Goal: Transaction & Acquisition: Purchase product/service

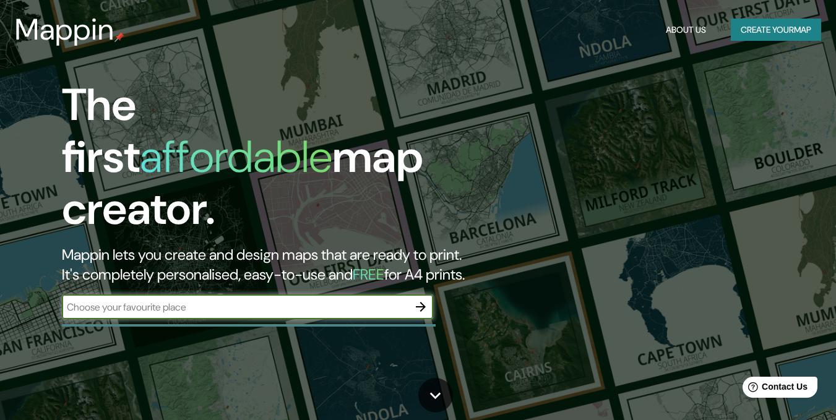
click at [368, 300] on input "text" at bounding box center [235, 307] width 347 height 14
click at [368, 295] on div "​" at bounding box center [247, 307] width 371 height 25
click at [360, 300] on input "text" at bounding box center [235, 307] width 347 height 14
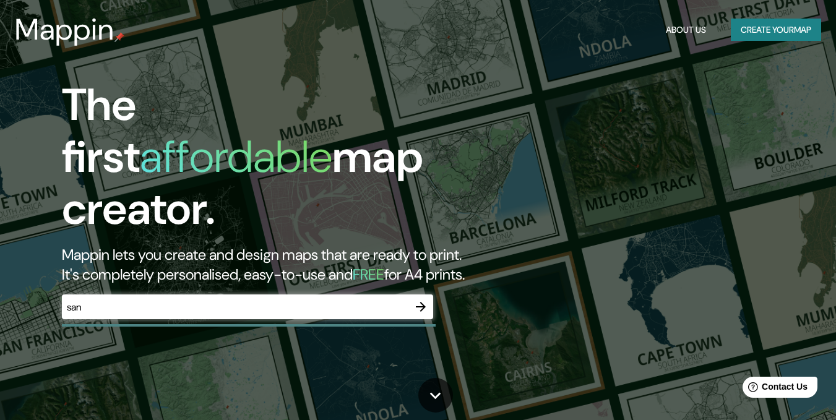
click at [366, 295] on div "san ​" at bounding box center [247, 307] width 371 height 25
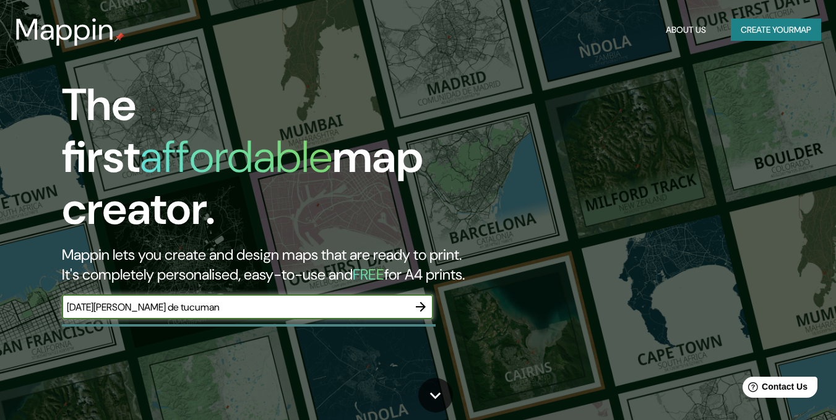
type input "[DATE][PERSON_NAME] de tucuman"
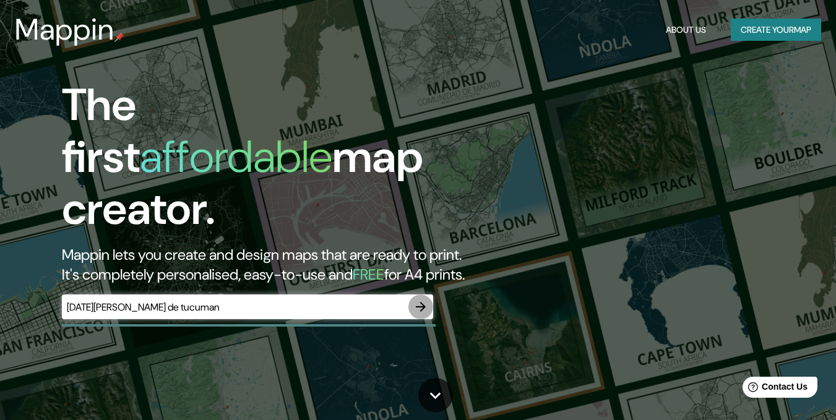
click at [423, 300] on icon "button" at bounding box center [420, 307] width 15 height 15
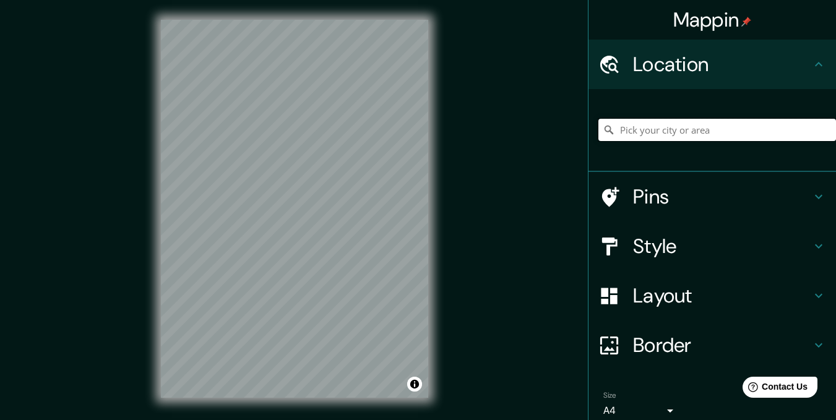
click at [692, 130] on input "Pick your city or area" at bounding box center [717, 130] width 238 height 22
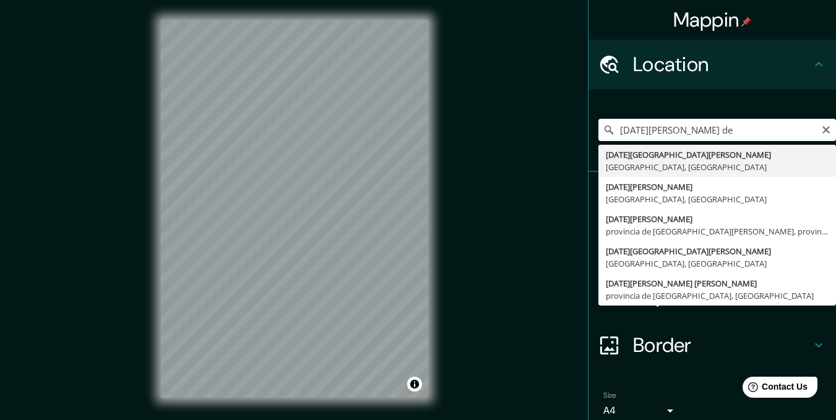
type input "[DATE][GEOGRAPHIC_DATA][PERSON_NAME], [GEOGRAPHIC_DATA], [GEOGRAPHIC_DATA]"
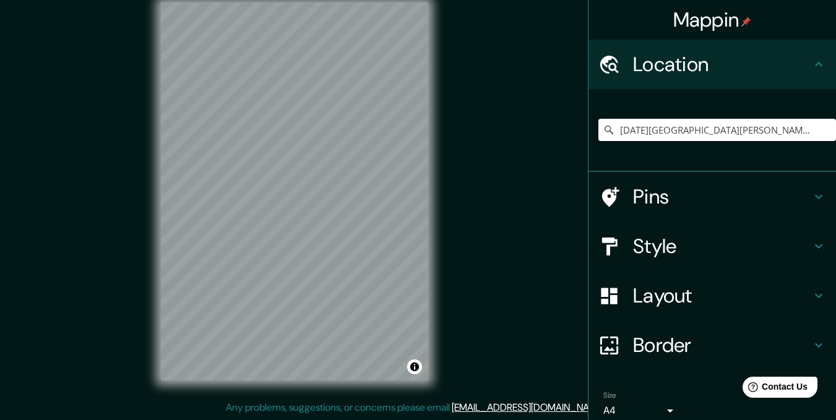
scroll to position [16, 0]
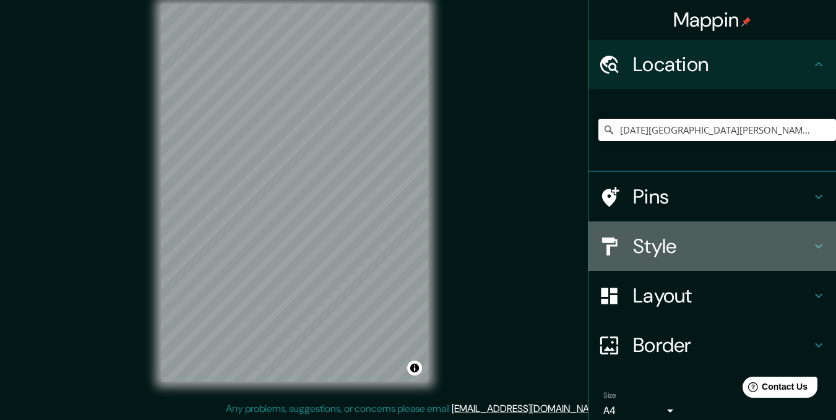
click at [811, 251] on icon at bounding box center [818, 246] width 15 height 15
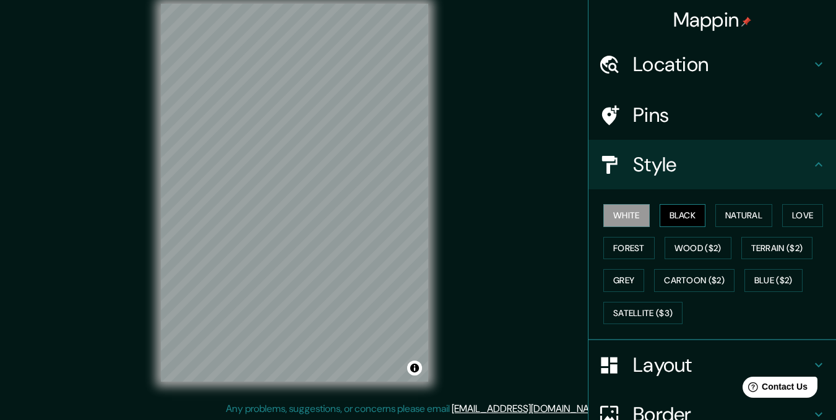
click at [652, 218] on div "White Black Natural Love Forest Wood ($2) Terrain ($2) Grey Cartoon ($2) Blue (…" at bounding box center [717, 264] width 238 height 130
click at [660, 218] on button "Black" at bounding box center [683, 215] width 46 height 23
click at [806, 372] on html "Help Contact Us" at bounding box center [774, 385] width 97 height 26
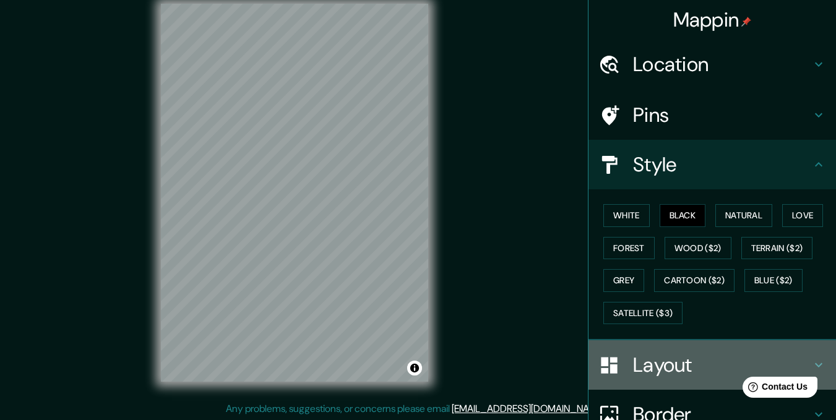
click at [815, 367] on icon at bounding box center [818, 365] width 7 height 4
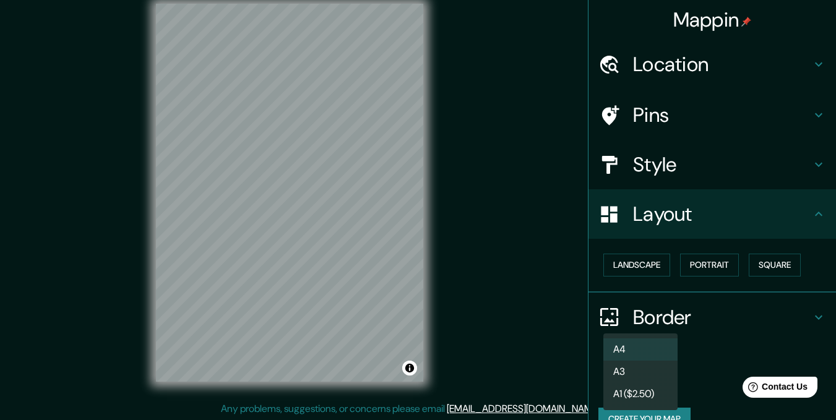
click at [659, 383] on body "Mappin Location [DATE][GEOGRAPHIC_DATA][PERSON_NAME], [GEOGRAPHIC_DATA], [GEOGR…" at bounding box center [418, 194] width 836 height 420
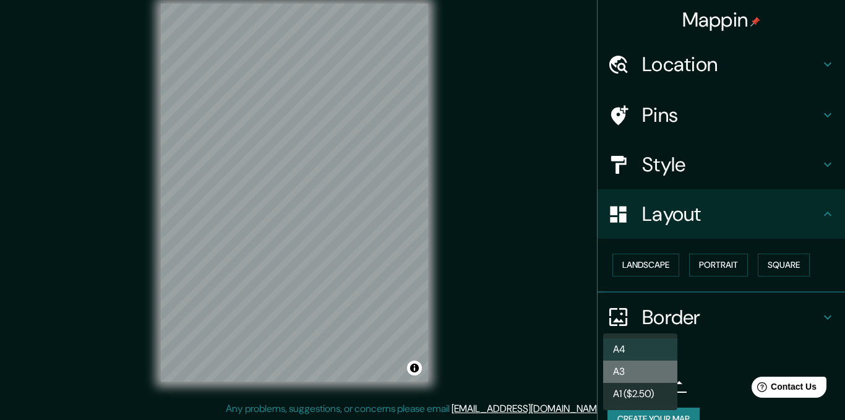
click at [652, 376] on li "A3" at bounding box center [640, 372] width 74 height 22
type input "a4"
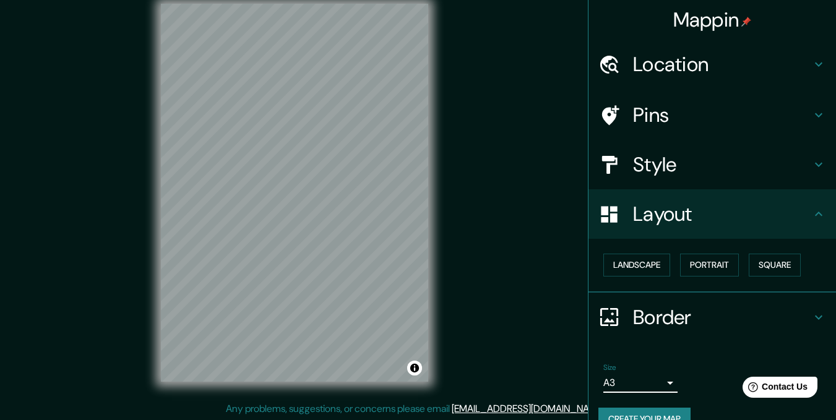
click at [499, 202] on div "Mappin Location [DATE][GEOGRAPHIC_DATA][PERSON_NAME], [GEOGRAPHIC_DATA], [GEOGR…" at bounding box center [418, 203] width 836 height 438
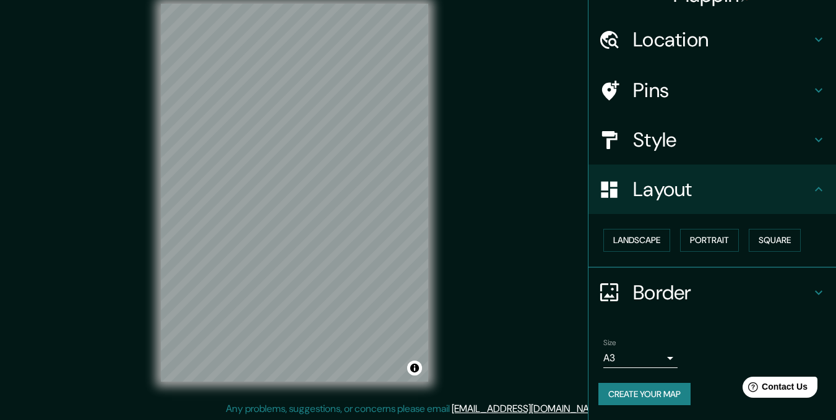
scroll to position [17, 0]
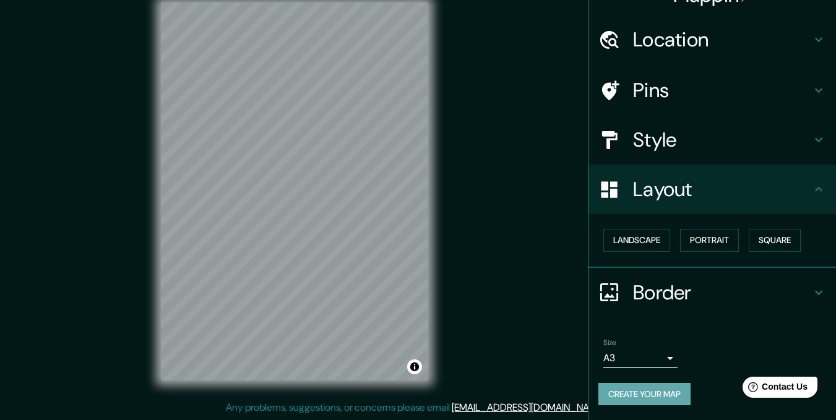
click at [683, 398] on button "Create your map" at bounding box center [644, 394] width 92 height 23
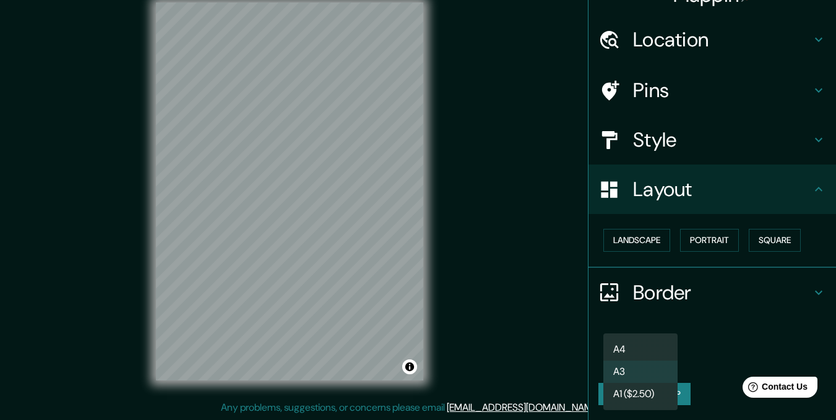
click at [652, 359] on body "Mappin Location [DATE][GEOGRAPHIC_DATA][PERSON_NAME], [GEOGRAPHIC_DATA], [GEOGR…" at bounding box center [418, 193] width 836 height 420
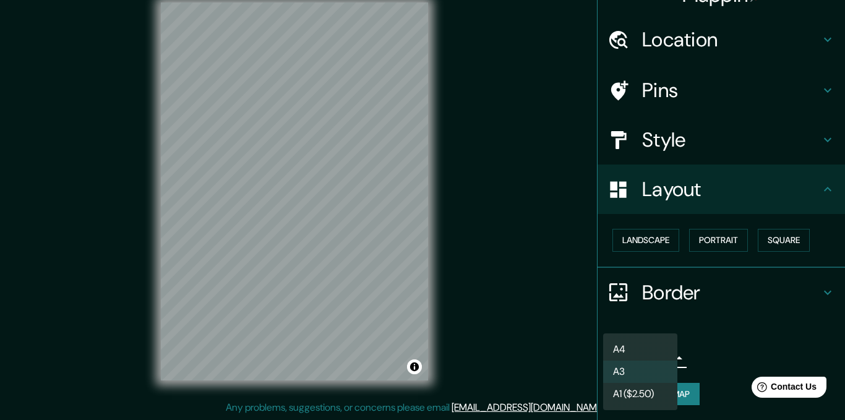
click at [324, 236] on div at bounding box center [422, 210] width 845 height 420
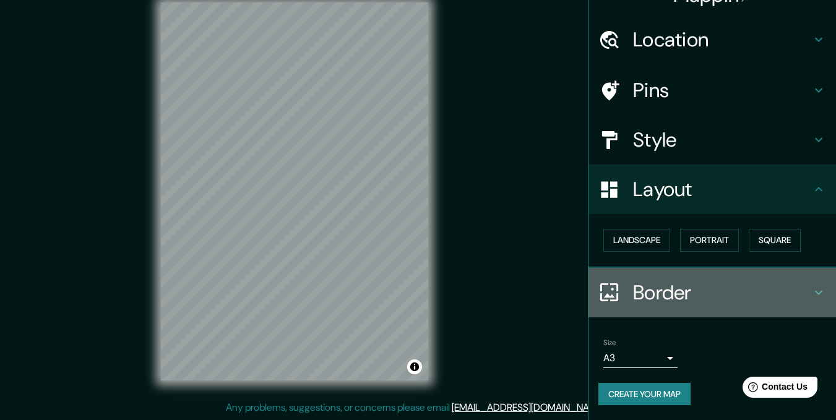
click at [811, 290] on icon at bounding box center [818, 292] width 15 height 15
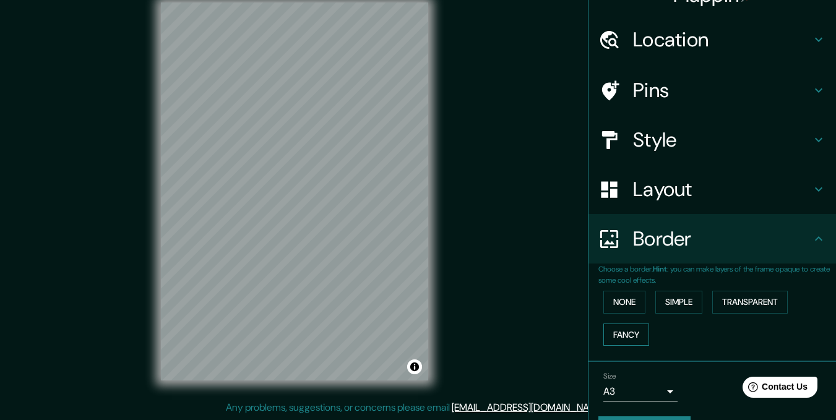
click at [615, 339] on button "Fancy" at bounding box center [626, 335] width 46 height 23
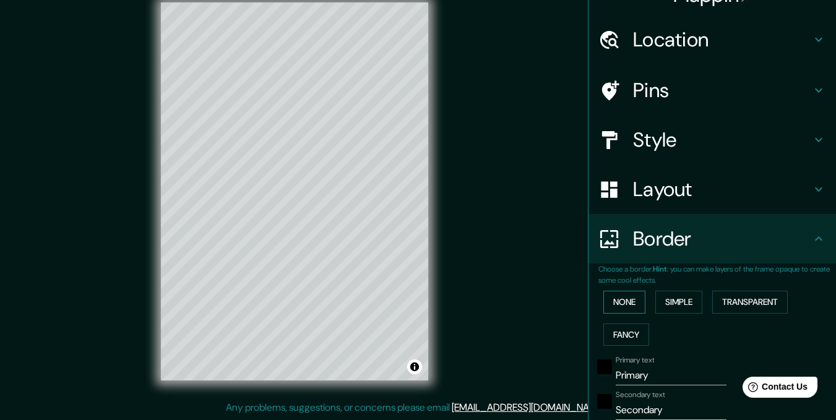
click at [619, 301] on button "None" at bounding box center [624, 302] width 42 height 23
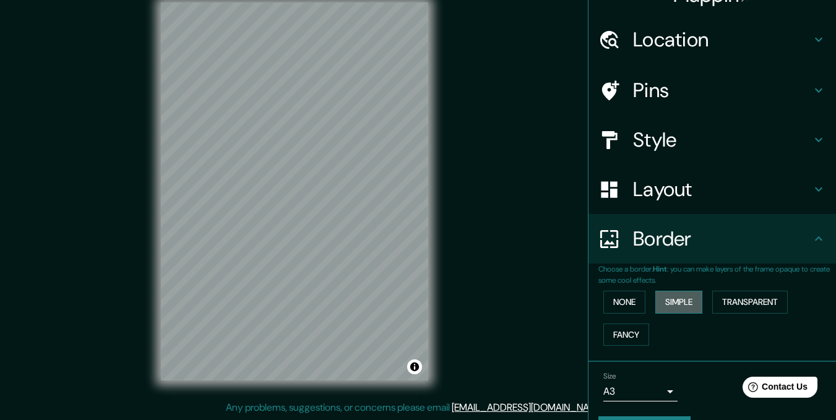
click at [675, 300] on button "Simple" at bounding box center [678, 302] width 47 height 23
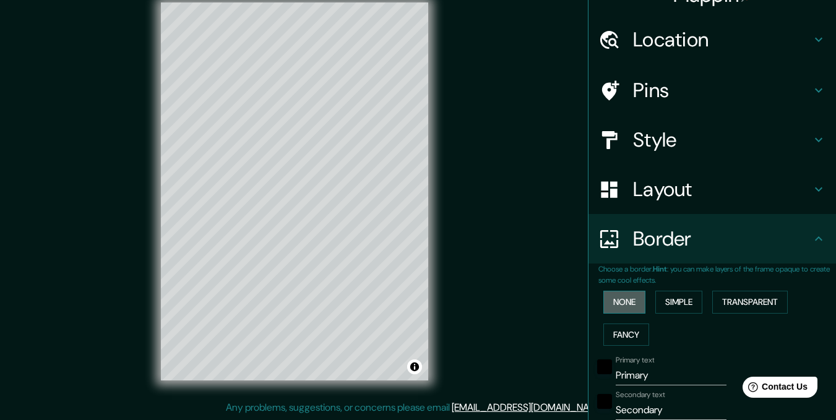
click at [626, 300] on button "None" at bounding box center [624, 302] width 42 height 23
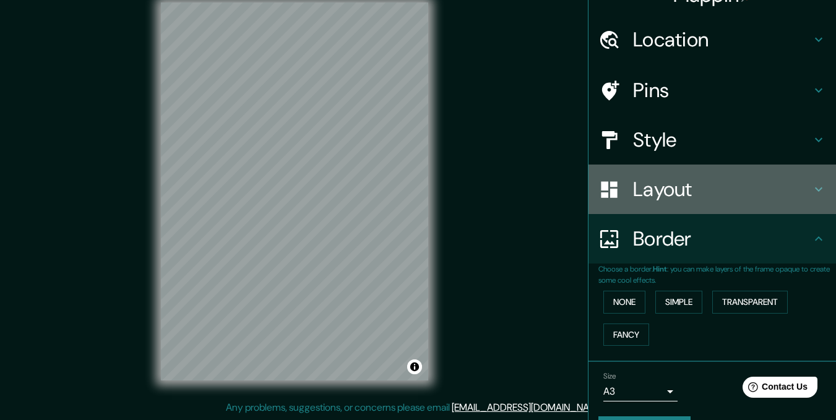
click at [797, 187] on h4 "Layout" at bounding box center [722, 189] width 178 height 25
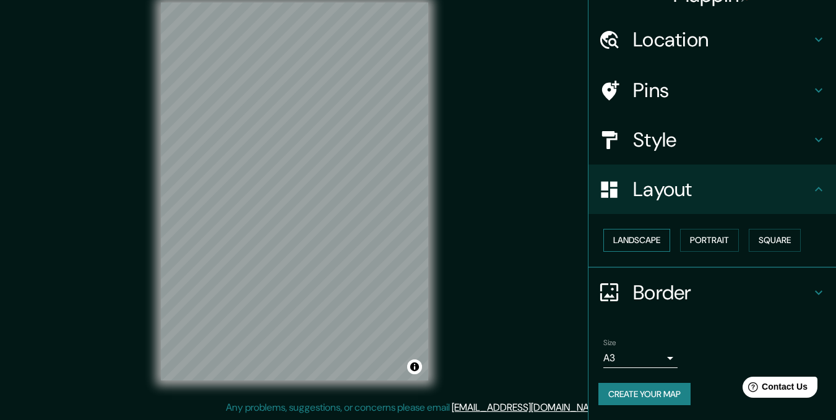
click at [648, 240] on button "Landscape" at bounding box center [636, 240] width 67 height 23
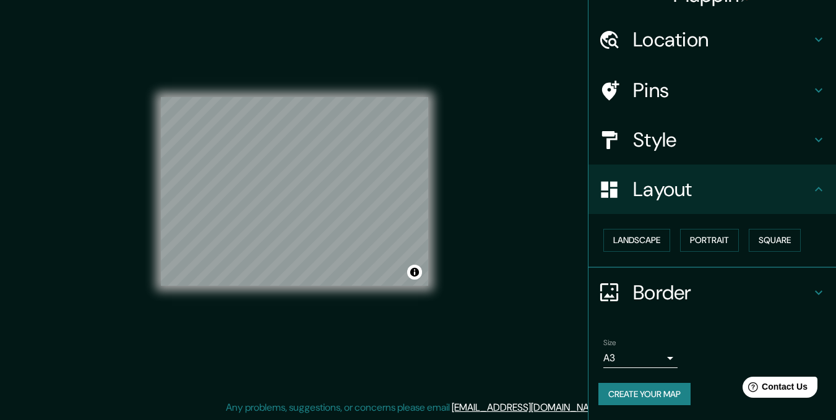
click at [618, 386] on button "Create your map" at bounding box center [644, 394] width 92 height 23
drag, startPoint x: 649, startPoint y: 382, endPoint x: 657, endPoint y: 381, distance: 7.5
click at [649, 382] on div "Size A3 a4 Create your map" at bounding box center [712, 375] width 228 height 82
click at [661, 394] on button "Create your map" at bounding box center [644, 394] width 92 height 23
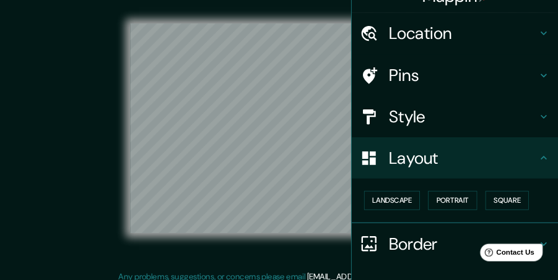
scroll to position [25, 0]
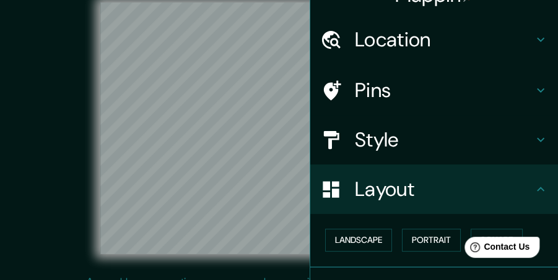
click at [48, 88] on div "© Mapbox © OpenStreetMap Improve this map" at bounding box center [279, 128] width 502 height 252
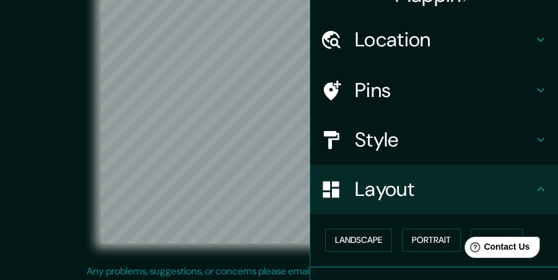
scroll to position [31, 0]
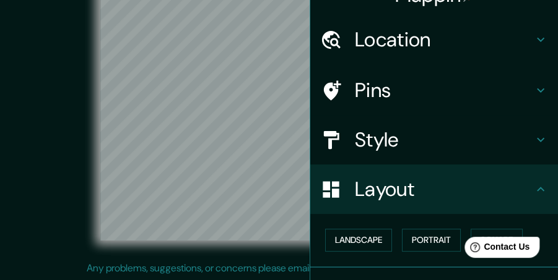
drag, startPoint x: 12, startPoint y: 118, endPoint x: 58, endPoint y: 116, distance: 45.8
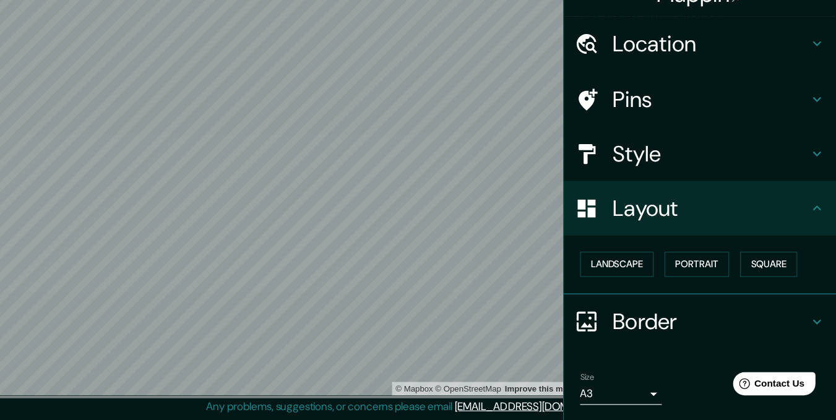
scroll to position [25, 0]
